Goal: Information Seeking & Learning: Check status

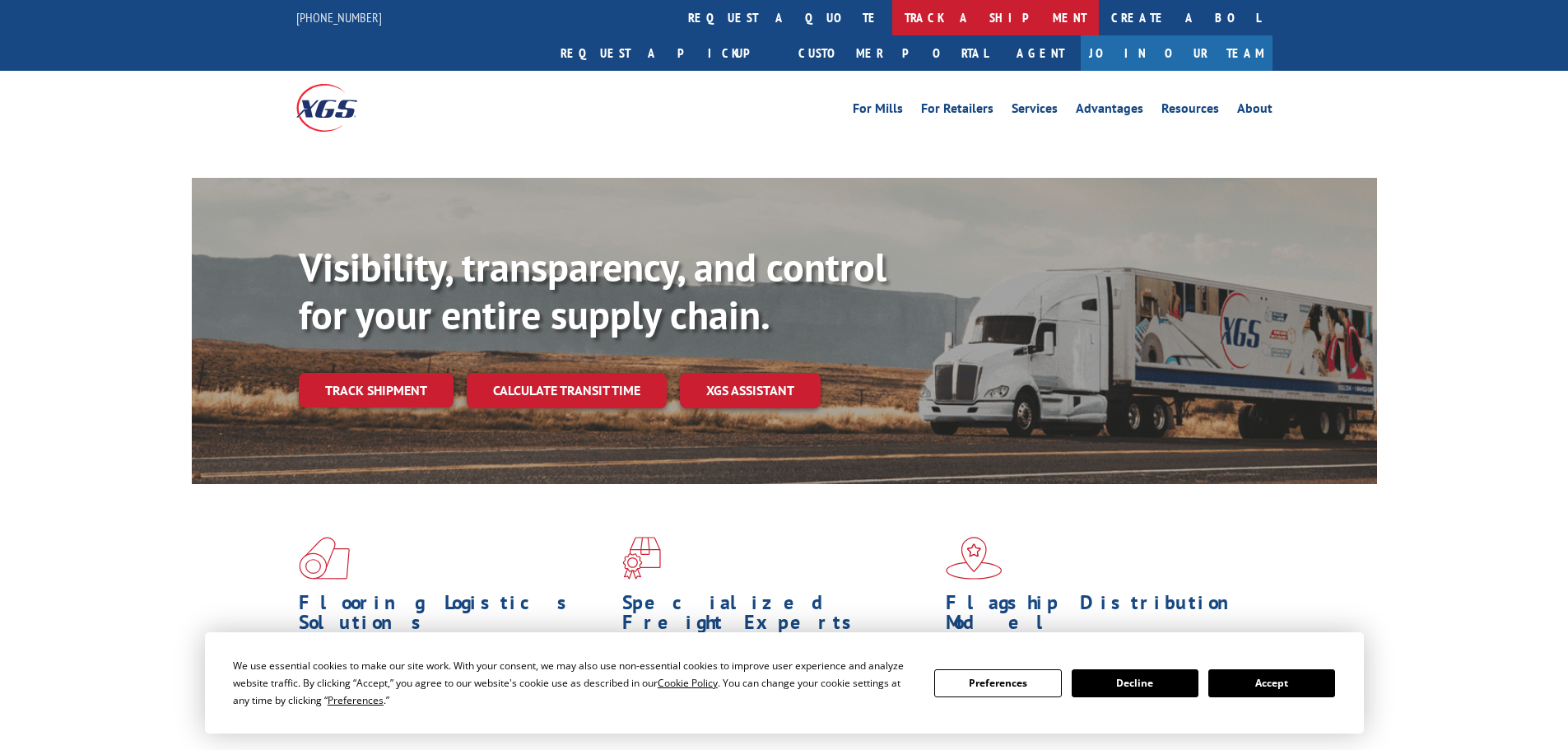
click at [893, 14] on link "track a shipment" at bounding box center [996, 17] width 207 height 36
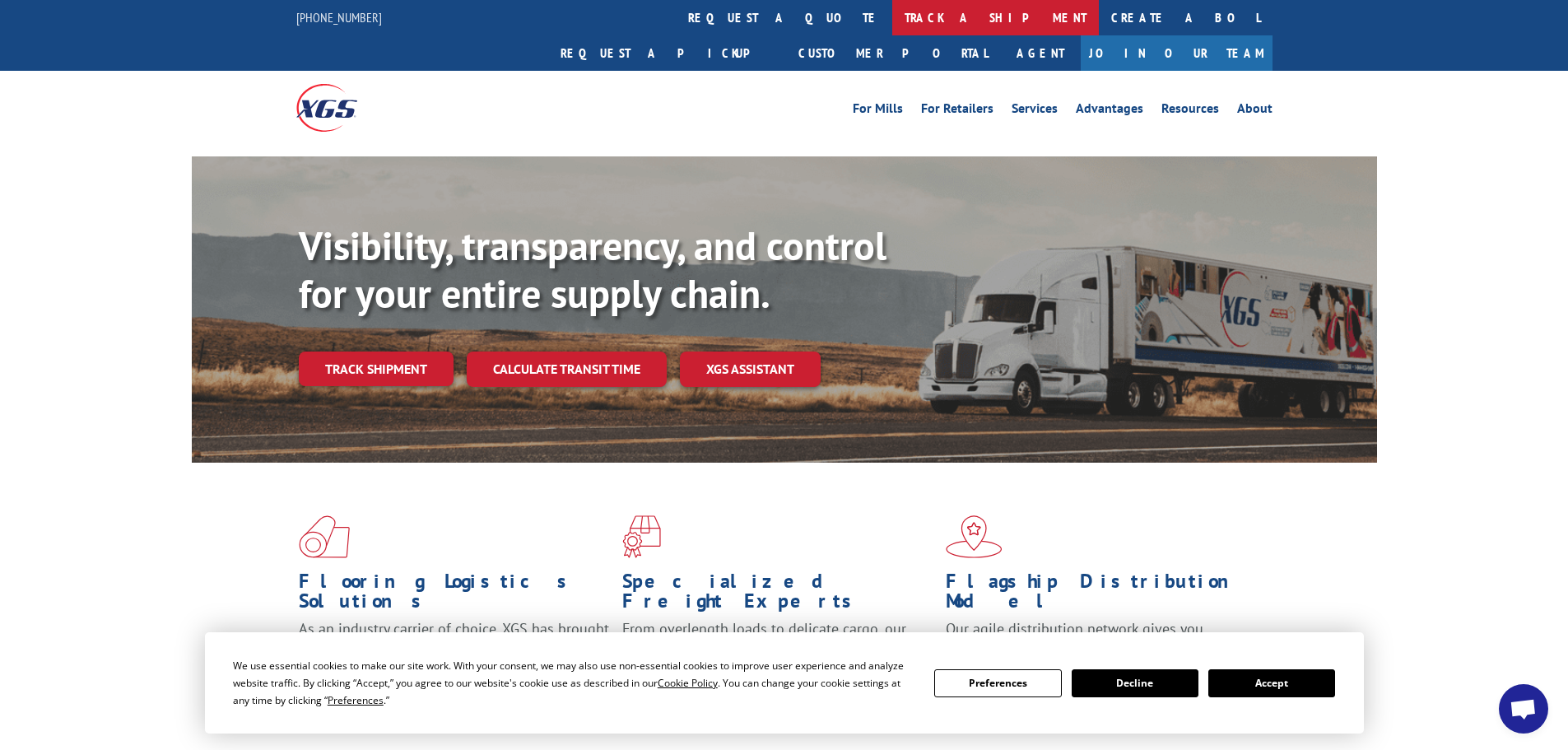
click at [893, 16] on link "track a shipment" at bounding box center [996, 17] width 207 height 36
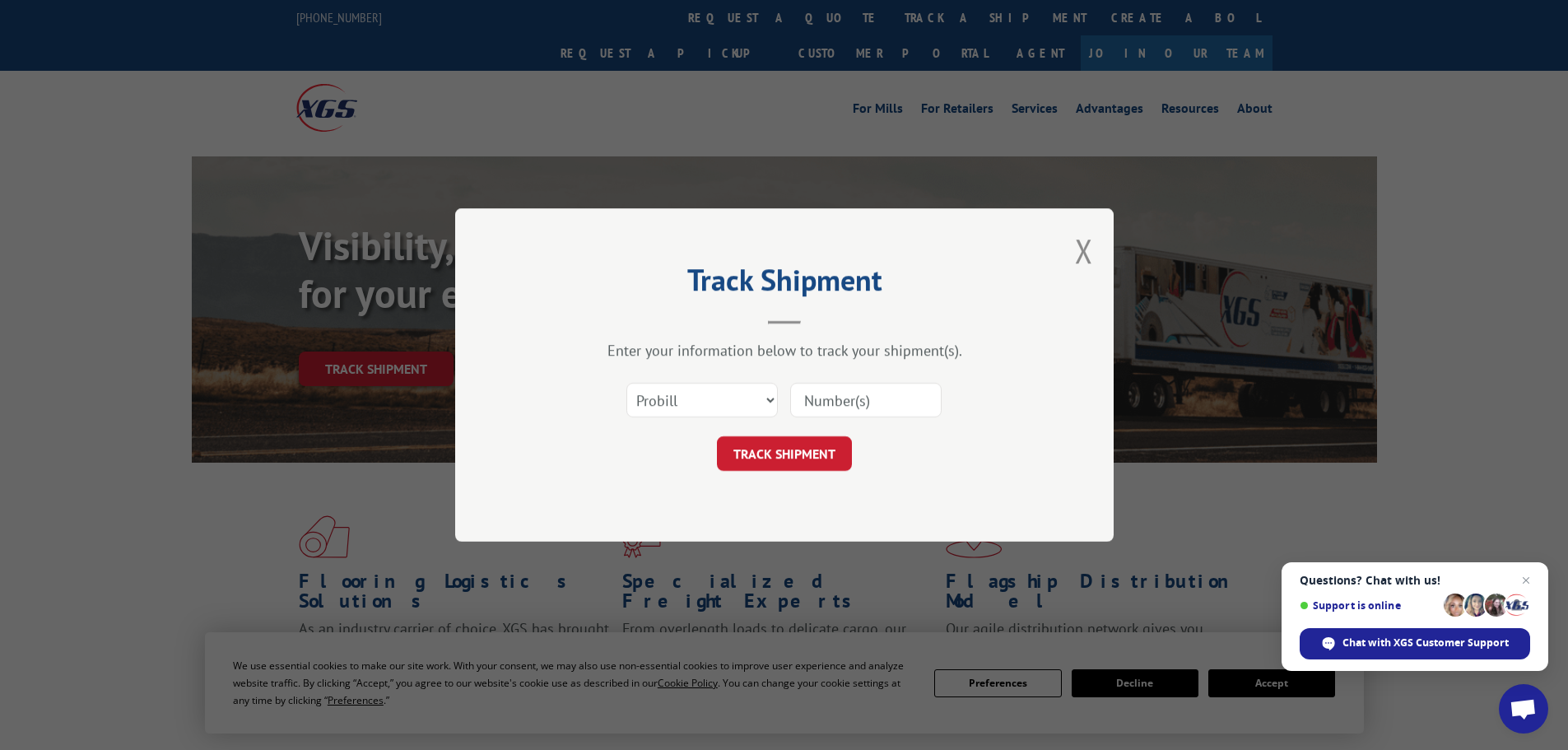
click at [827, 394] on input at bounding box center [866, 400] width 152 height 35
paste input "17688047"
type input "17688047"
click at [801, 453] on button "TRACK SHIPMENT" at bounding box center [784, 454] width 135 height 35
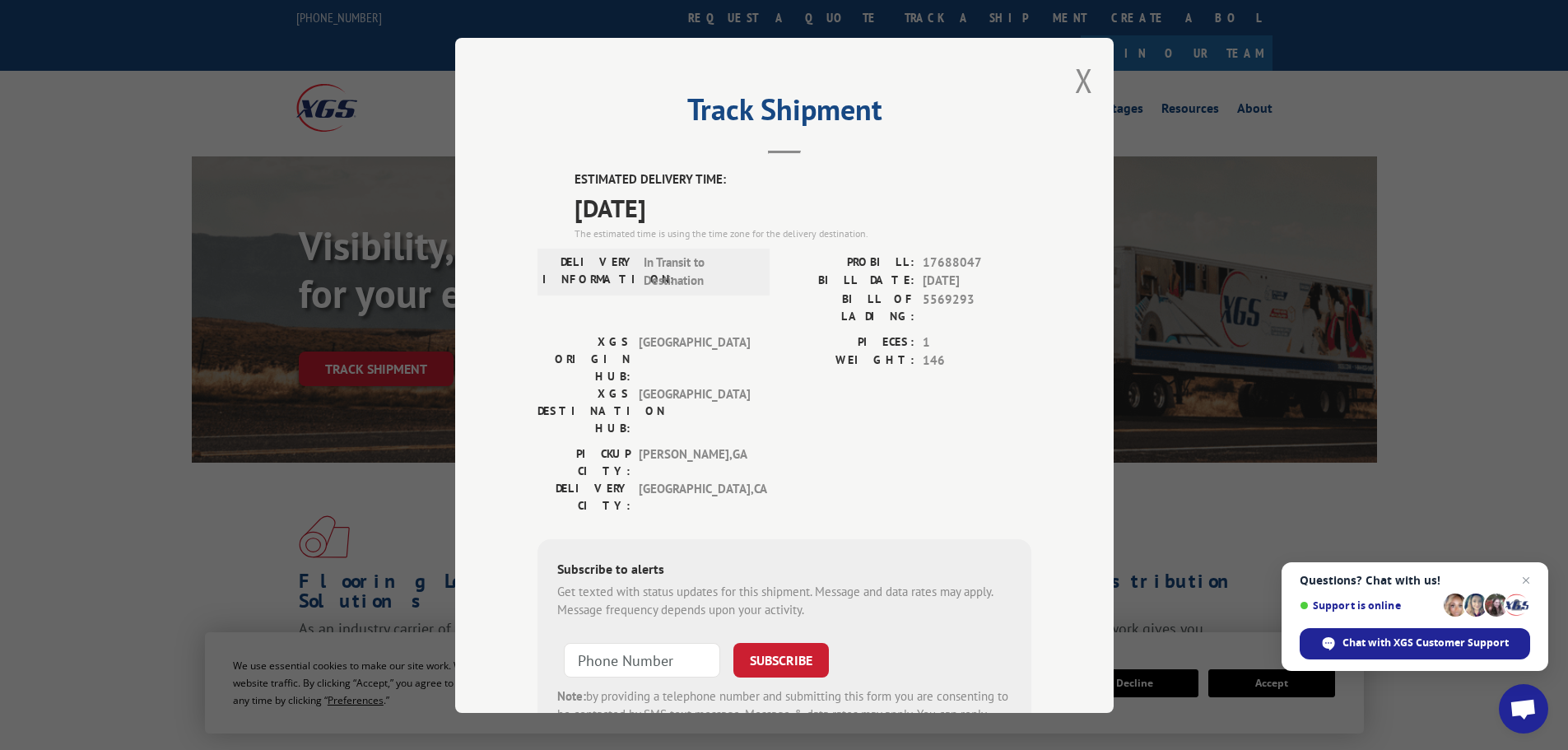
click at [1062, 66] on div "Track Shipment ESTIMATED DELIVERY TIME: [DATE] The estimated time is using the …" at bounding box center [784, 375] width 659 height 675
click at [1075, 81] on button "Close modal" at bounding box center [1084, 80] width 18 height 43
